Goal: Information Seeking & Learning: Find contact information

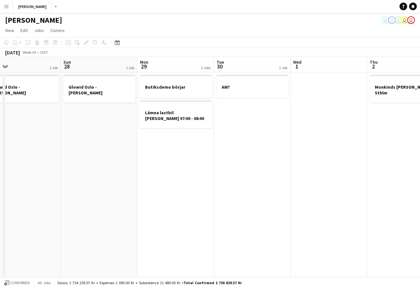
scroll to position [0, 169]
click at [246, 87] on h3 "AW?" at bounding box center [252, 87] width 72 height 6
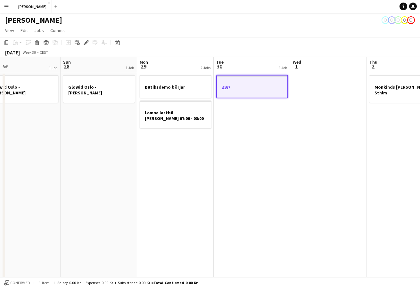
click at [258, 132] on app-date-cell "AW?" at bounding box center [251, 182] width 76 height 221
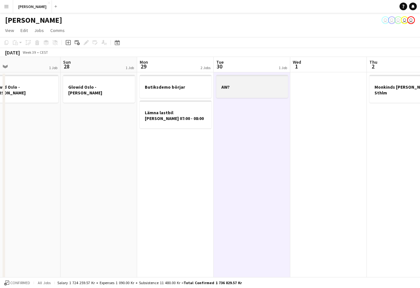
click at [250, 95] on div at bounding box center [252, 92] width 72 height 5
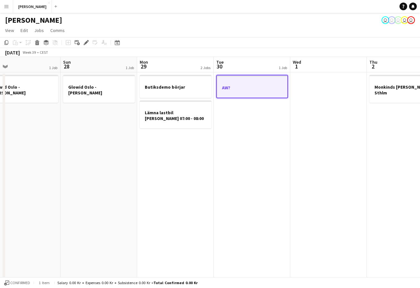
click at [254, 153] on app-date-cell "AW?" at bounding box center [251, 182] width 76 height 221
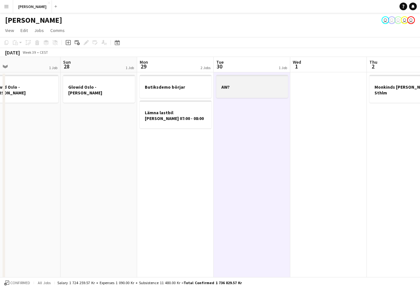
click at [243, 89] on h3 "AW?" at bounding box center [252, 87] width 72 height 6
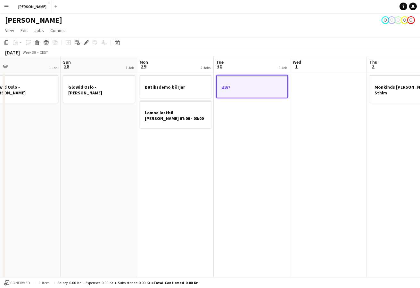
click at [250, 139] on app-date-cell "AW?" at bounding box center [251, 182] width 76 height 221
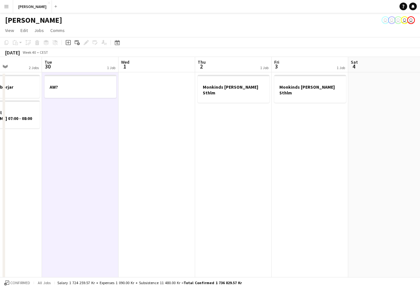
scroll to position [0, 196]
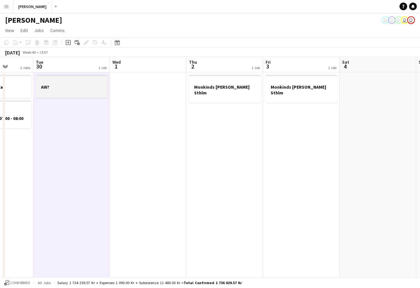
click at [78, 93] on div at bounding box center [72, 92] width 72 height 5
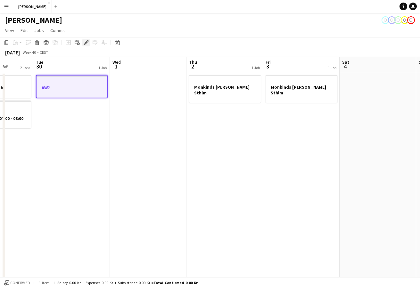
click at [86, 44] on icon "Edit" at bounding box center [86, 42] width 5 height 5
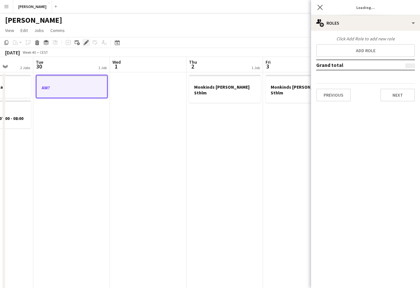
type input "*******"
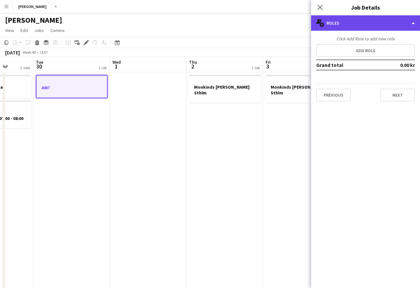
click at [362, 27] on div "multiple-users-add Roles" at bounding box center [365, 22] width 109 height 15
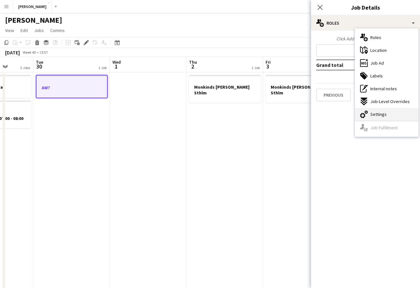
click at [375, 113] on span "Settings" at bounding box center [378, 114] width 16 height 6
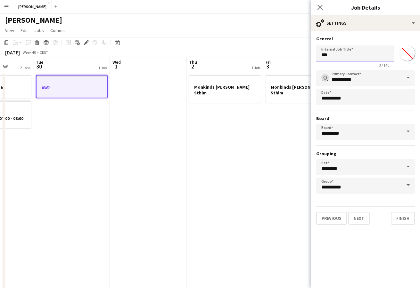
click at [362, 54] on input "***" at bounding box center [355, 53] width 78 height 16
type input "*"
type input "***"
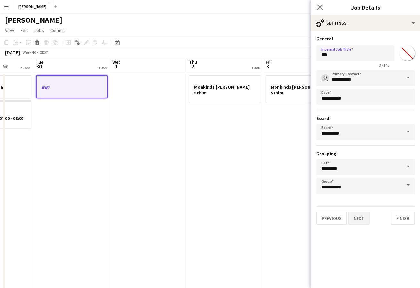
click at [364, 215] on button "Next" at bounding box center [358, 218] width 21 height 13
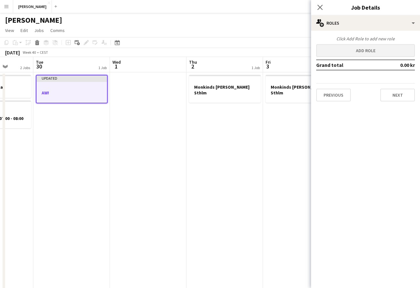
click at [350, 51] on button "Add role" at bounding box center [365, 50] width 99 height 13
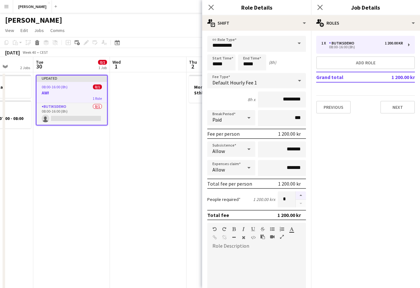
click at [295, 196] on button "button" at bounding box center [300, 195] width 10 height 8
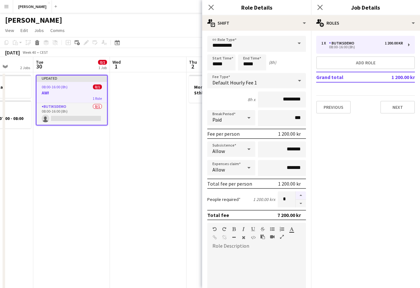
click at [295, 196] on button "button" at bounding box center [300, 195] width 10 height 8
type input "*"
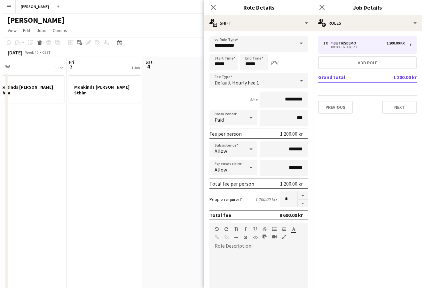
scroll to position [0, 140]
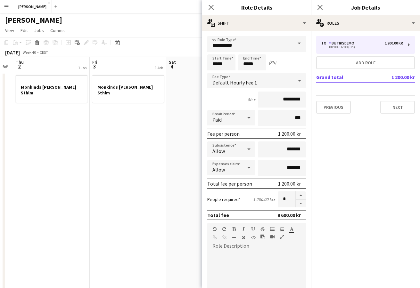
click at [215, 12] on div "Close pop-in" at bounding box center [211, 7] width 18 height 15
click at [212, 8] on icon at bounding box center [211, 7] width 6 height 6
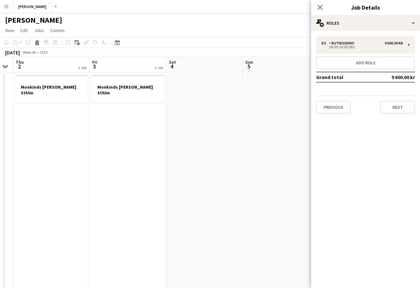
click at [287, 80] on app-date-cell at bounding box center [281, 182] width 76 height 221
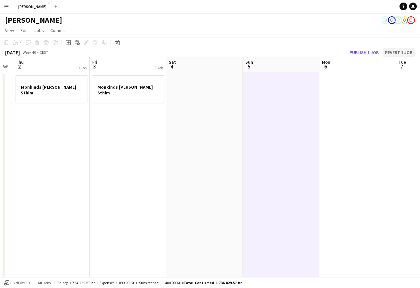
click at [396, 53] on button "Revert 1 job" at bounding box center [398, 52] width 32 height 8
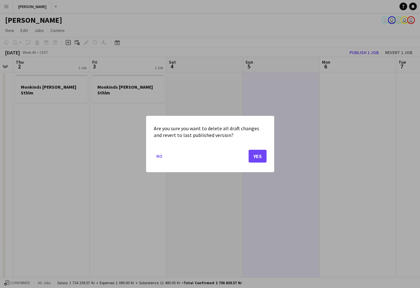
click at [262, 152] on button "Yes" at bounding box center [257, 156] width 18 height 13
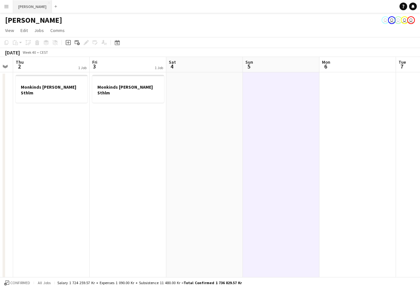
click at [27, 9] on button "[PERSON_NAME] Close" at bounding box center [32, 6] width 39 height 12
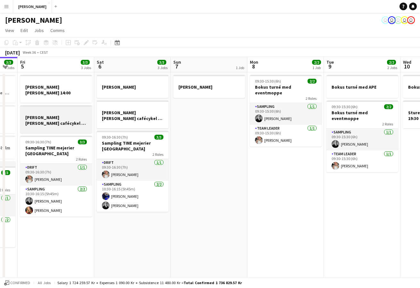
scroll to position [0, 219]
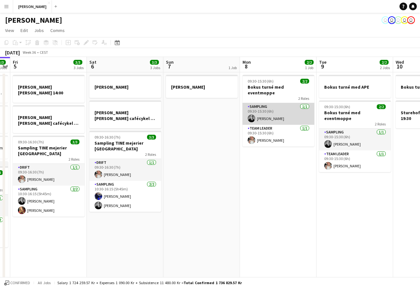
click at [270, 112] on app-card-role "Sampling [DATE] 09:30-15:30 (6h) [PERSON_NAME]" at bounding box center [278, 114] width 72 height 22
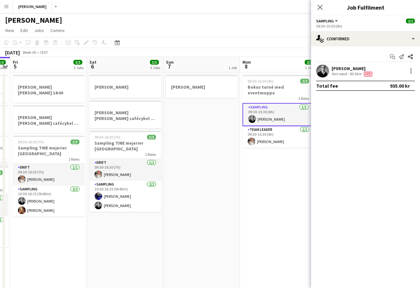
click at [346, 47] on div "Start chat Send notification Share [PERSON_NAME] Not rated 90.5km Fee Total fee…" at bounding box center [365, 71] width 109 height 50
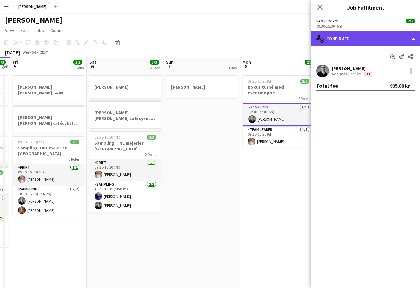
click at [347, 36] on div "single-neutral-actions-check-2 Confirmed" at bounding box center [365, 38] width 109 height 15
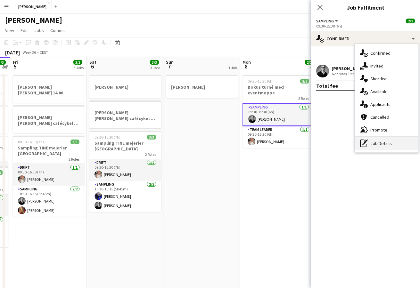
click at [369, 143] on div "pen-write Job Details" at bounding box center [386, 143] width 63 height 13
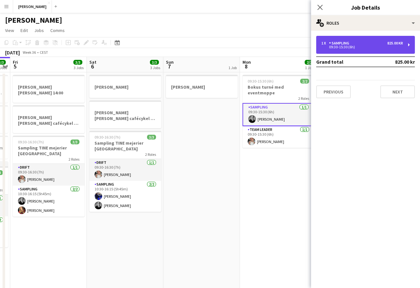
click at [349, 41] on div "Sampling" at bounding box center [340, 43] width 23 height 4
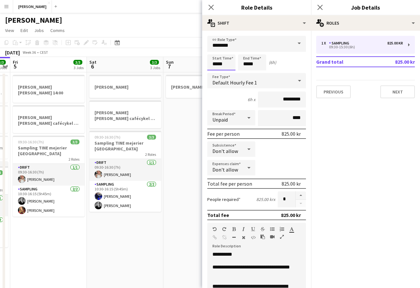
click at [225, 63] on input "*****" at bounding box center [221, 62] width 28 height 16
click at [213, 76] on div at bounding box center [214, 73] width 13 height 6
click at [215, 52] on div at bounding box center [214, 51] width 13 height 6
click at [229, 74] on div at bounding box center [227, 73] width 13 height 6
type input "*****"
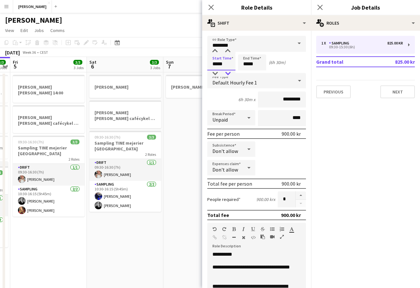
click at [229, 74] on div at bounding box center [227, 73] width 13 height 6
click at [187, 139] on app-date-cell "[PERSON_NAME]" at bounding box center [201, 182] width 76 height 221
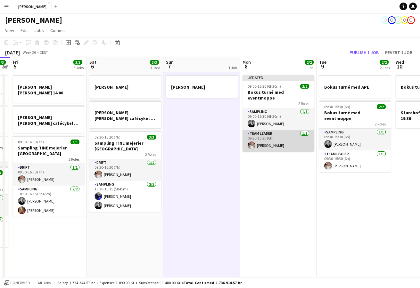
click at [277, 137] on app-card-role "Team Leader [DATE] 09:30-15:30 (6h) [PERSON_NAME]" at bounding box center [278, 141] width 72 height 22
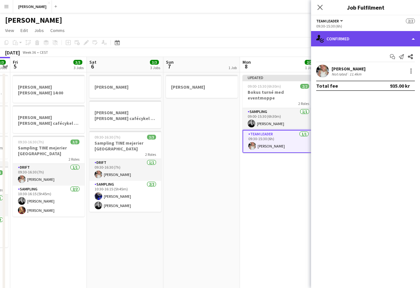
click at [351, 43] on div "single-neutral-actions-check-2 Confirmed" at bounding box center [365, 38] width 109 height 15
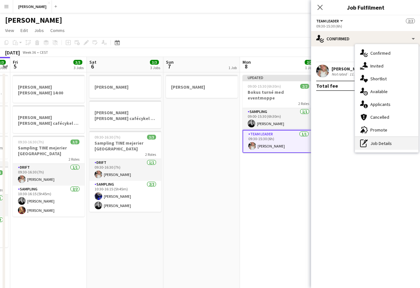
click at [371, 143] on div "pen-write Job Details" at bounding box center [386, 143] width 63 height 13
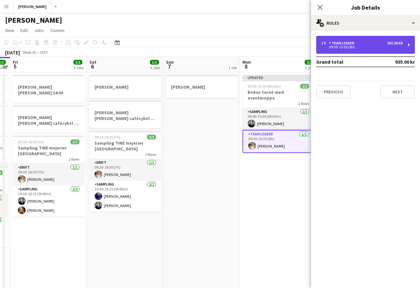
click at [346, 51] on div "1 x Team Leader 935.00 kr 09:30-15:30 (6h)" at bounding box center [365, 45] width 99 height 18
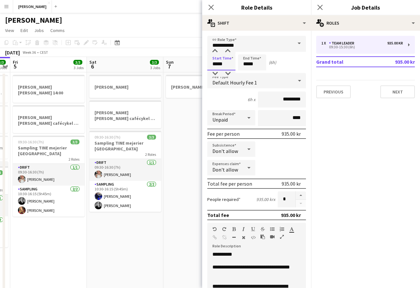
click at [230, 68] on input "*****" at bounding box center [221, 62] width 28 height 16
click at [229, 75] on div at bounding box center [227, 73] width 13 height 6
type input "*****"
click at [229, 75] on div at bounding box center [227, 73] width 13 height 6
click at [194, 110] on app-date-cell "[PERSON_NAME]" at bounding box center [201, 182] width 76 height 221
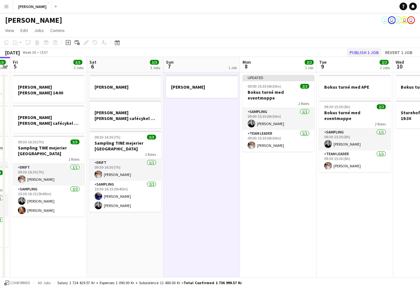
click at [357, 53] on button "Publish 1 job" at bounding box center [364, 52] width 34 height 8
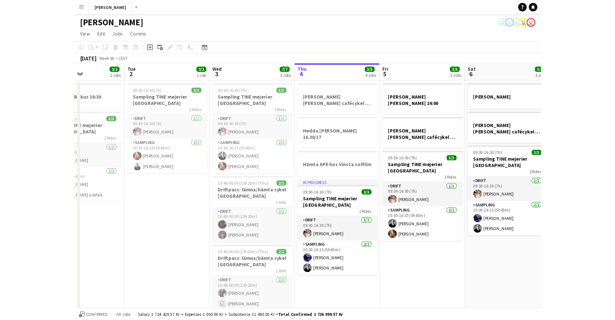
scroll to position [0, 184]
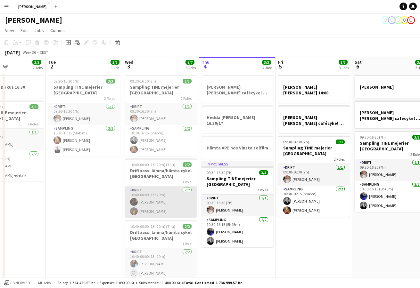
click at [149, 204] on app-card-role "Drift [DATE] 10:40-00:00 (13h20m) [PERSON_NAME] [PERSON_NAME]" at bounding box center [161, 202] width 72 height 31
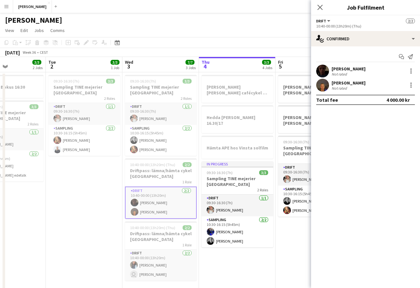
click at [321, 75] on app-user-avatar at bounding box center [322, 71] width 13 height 13
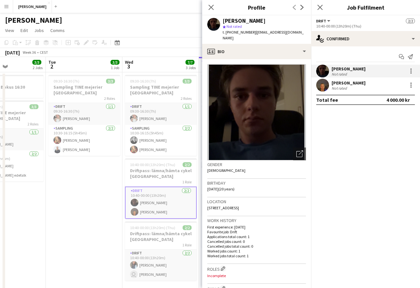
click at [247, 22] on div "[PERSON_NAME]" at bounding box center [243, 21] width 43 height 6
copy div "[PERSON_NAME]"
click at [260, 31] on span "| [EMAIL_ADDRESS][DOMAIN_NAME]" at bounding box center [262, 35] width 81 height 11
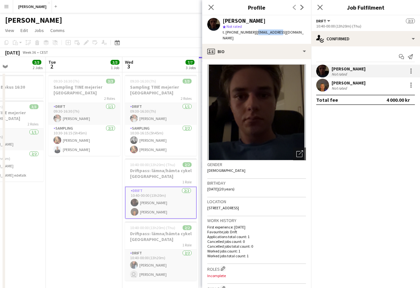
click at [260, 31] on span "| [EMAIL_ADDRESS][DOMAIN_NAME]" at bounding box center [262, 35] width 81 height 11
click at [240, 31] on span "t. [PHONE_NUMBER]" at bounding box center [238, 32] width 33 height 5
click at [143, 89] on h3 "Sampling TINE mejerier [GEOGRAPHIC_DATA]" at bounding box center [161, 90] width 72 height 12
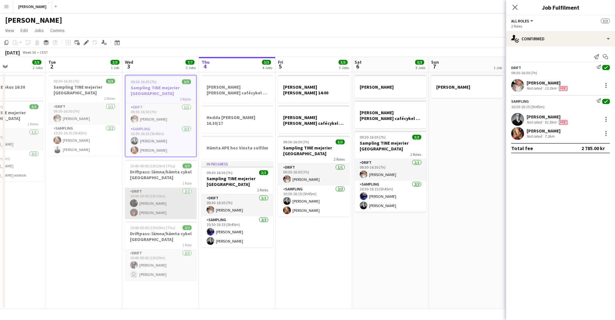
click at [152, 205] on app-card-role "Drift [DATE] 10:40-00:00 (13h20m) [PERSON_NAME] [PERSON_NAME]" at bounding box center [161, 203] width 72 height 31
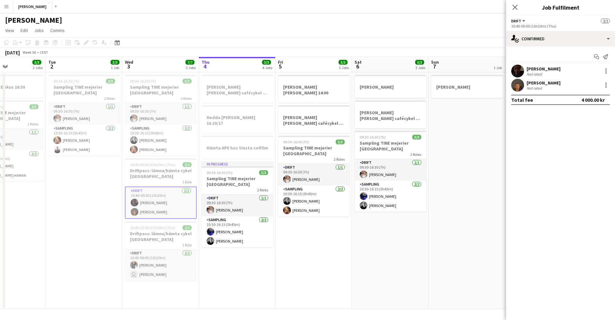
click at [424, 69] on app-user-avatar at bounding box center [517, 71] width 13 height 13
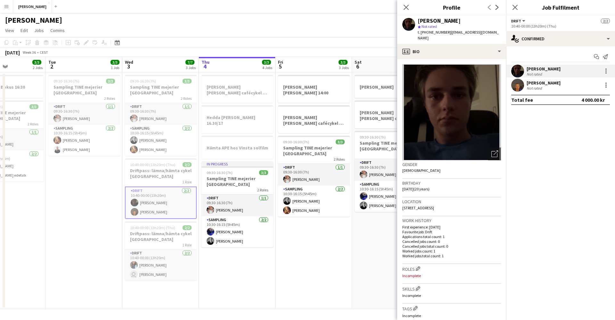
drag, startPoint x: 493, startPoint y: 33, endPoint x: 447, endPoint y: 32, distance: 46.1
click at [424, 32] on app-profile-header "[PERSON_NAME] star Not rated t. [PHONE_NUMBER] | [EMAIL_ADDRESS][DOMAIN_NAME]" at bounding box center [451, 29] width 109 height 28
copy span "[EMAIL_ADDRESS][DOMAIN_NAME]"
click at [424, 205] on span "[STREET_ADDRESS]" at bounding box center [418, 207] width 32 height 5
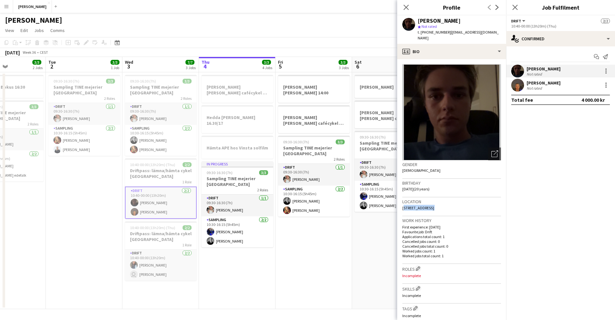
click at [424, 205] on span "[STREET_ADDRESS]" at bounding box center [418, 207] width 32 height 5
copy span "[STREET_ADDRESS]"
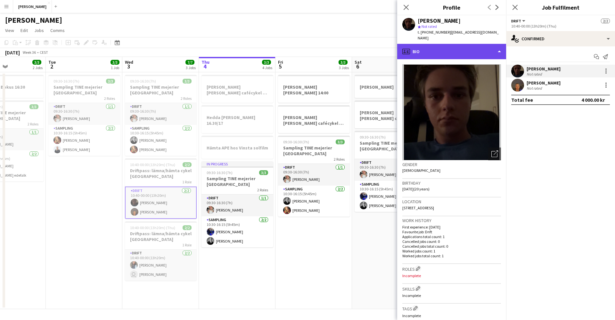
click at [424, 52] on div "profile Bio" at bounding box center [451, 51] width 109 height 15
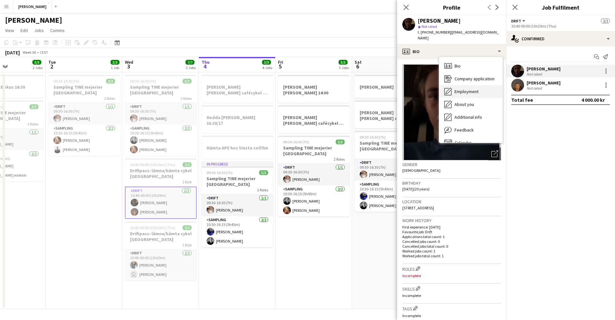
click at [424, 89] on span "Employment" at bounding box center [466, 92] width 24 height 6
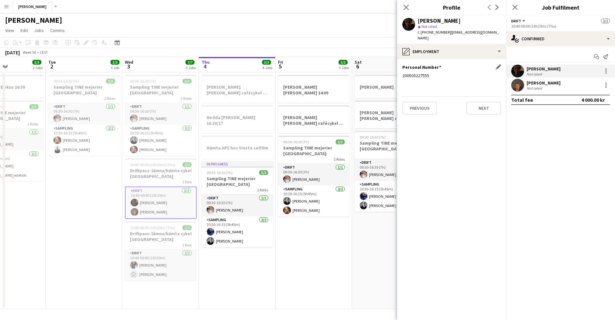
click at [420, 73] on div "200503227555" at bounding box center [451, 76] width 99 height 6
copy div "200503227555"
click at [6, 7] on app-icon "Menu" at bounding box center [6, 6] width 5 height 5
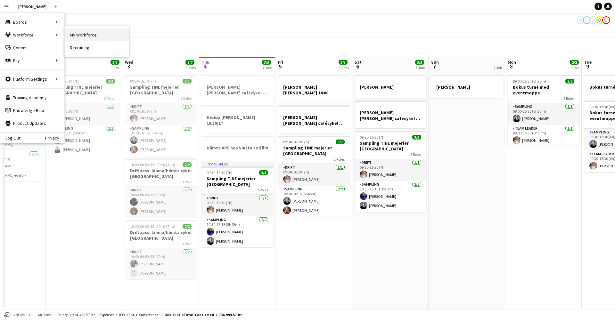
click at [84, 33] on link "My Workforce" at bounding box center [97, 34] width 64 height 13
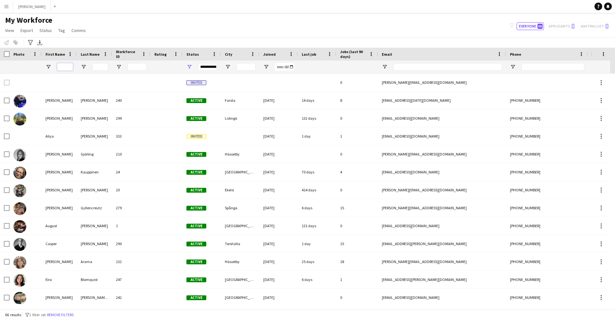
click at [69, 68] on input "First Name Filter Input" at bounding box center [65, 67] width 16 height 8
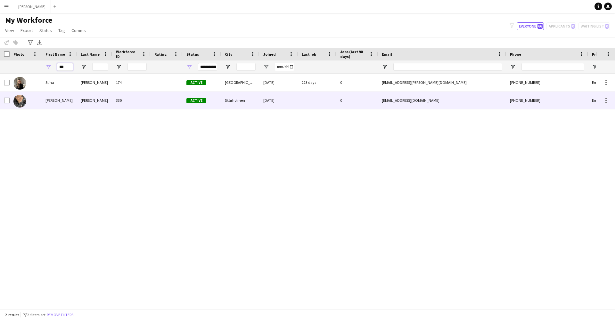
type input "***"
click at [80, 107] on div "[PERSON_NAME]" at bounding box center [94, 101] width 35 height 18
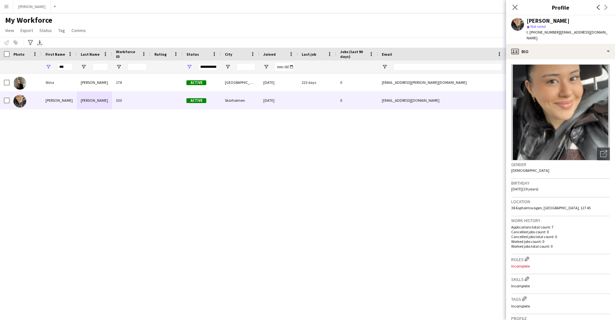
click at [424, 23] on div "[PERSON_NAME]" at bounding box center [547, 21] width 43 height 6
copy div "[PERSON_NAME]"
click at [424, 27] on span "Not rated" at bounding box center [537, 26] width 15 height 5
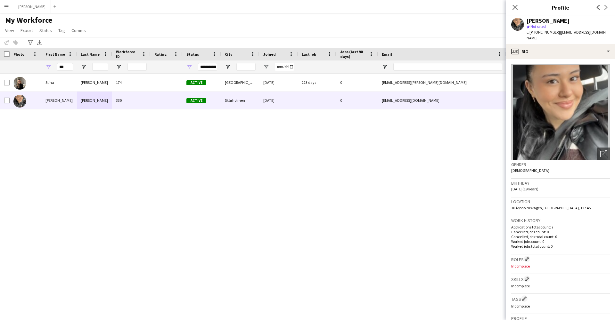
click at [424, 30] on span "t. [PHONE_NUMBER]" at bounding box center [542, 32] width 33 height 5
copy span "46723760897"
drag, startPoint x: 601, startPoint y: 33, endPoint x: 555, endPoint y: 32, distance: 46.4
click at [424, 32] on div "[PERSON_NAME] star Not rated t. [PHONE_NUMBER] | [EMAIL_ADDRESS][DOMAIN_NAME]" at bounding box center [560, 29] width 109 height 28
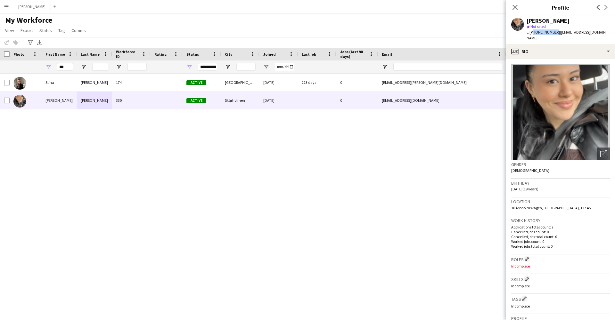
copy span "[EMAIL_ADDRESS][DOMAIN_NAME]"
click at [424, 205] on span "38 Äspholmsvägen, [GEOGRAPHIC_DATA], 127 45" at bounding box center [550, 207] width 79 height 5
copy span "38 Äspholmsvägen, [GEOGRAPHIC_DATA], 127 45"
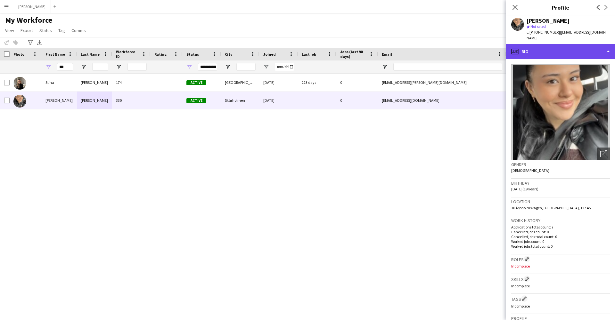
click at [424, 50] on div "profile Bio" at bounding box center [560, 51] width 109 height 15
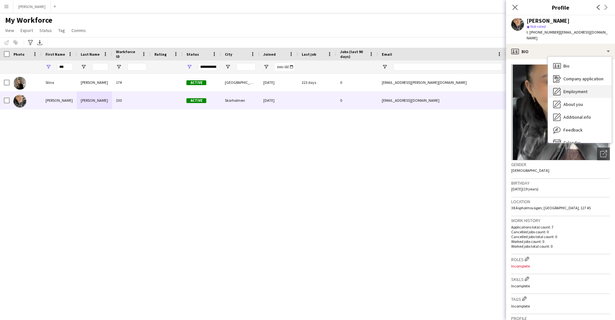
click at [424, 89] on span "Employment" at bounding box center [575, 92] width 24 height 6
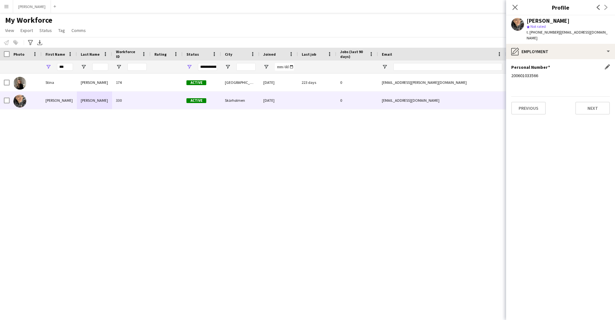
click at [424, 73] on div "200601033566" at bounding box center [560, 76] width 99 height 6
copy div "200601033566"
